Goal: Task Accomplishment & Management: Use online tool/utility

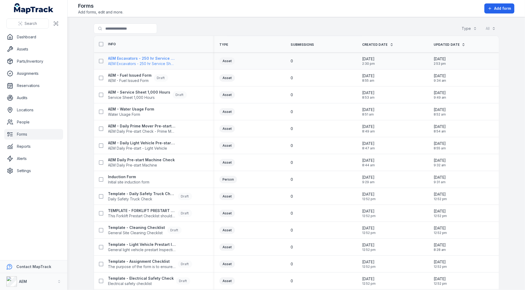
click at [173, 57] on strong "AEM Excavators - 250 hr Service Sheet" at bounding box center [142, 58] width 68 height 5
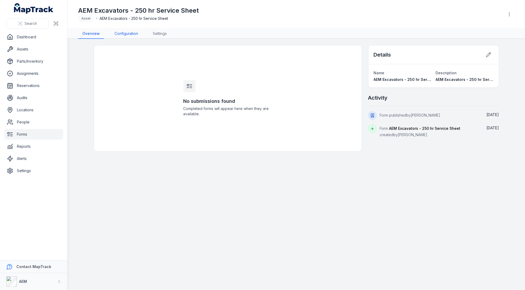
click at [127, 35] on link "Configuration" at bounding box center [126, 34] width 32 height 10
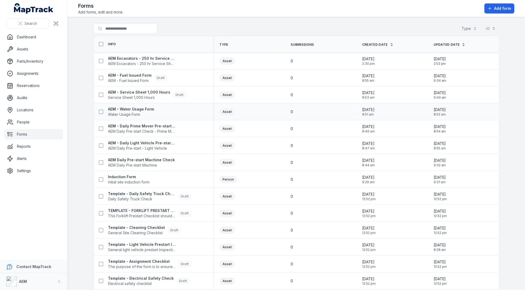
click at [209, 107] on div "AEM - Water Usage Form Water Usage Form" at bounding box center [153, 111] width 119 height 15
click at [151, 59] on strong "AEM Excavators - 250 hr Service Sheet" at bounding box center [142, 58] width 68 height 5
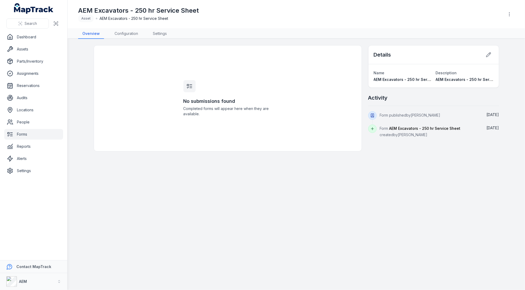
click at [293, 52] on div "No submissions found Completed forms will appear here when they are available." at bounding box center [228, 98] width 268 height 106
click at [344, 49] on div "No submissions found Completed forms will appear here when they are available." at bounding box center [228, 98] width 268 height 106
